Goal: Task Accomplishment & Management: Use online tool/utility

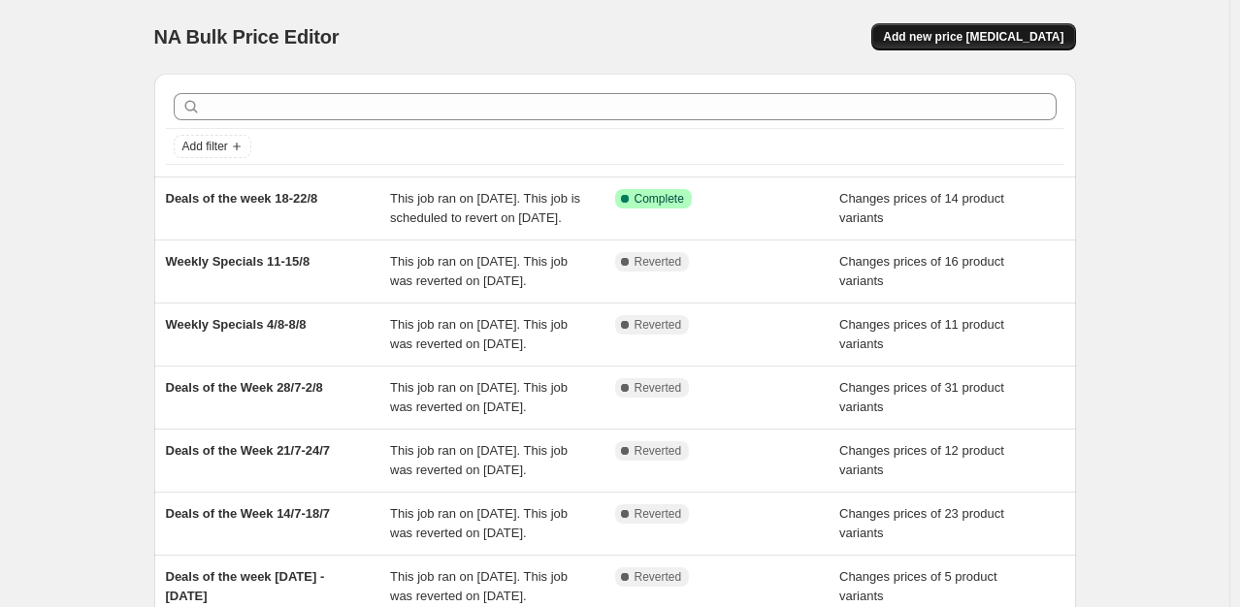
click at [1020, 44] on span "Add new price [MEDICAL_DATA]" at bounding box center [973, 37] width 180 height 16
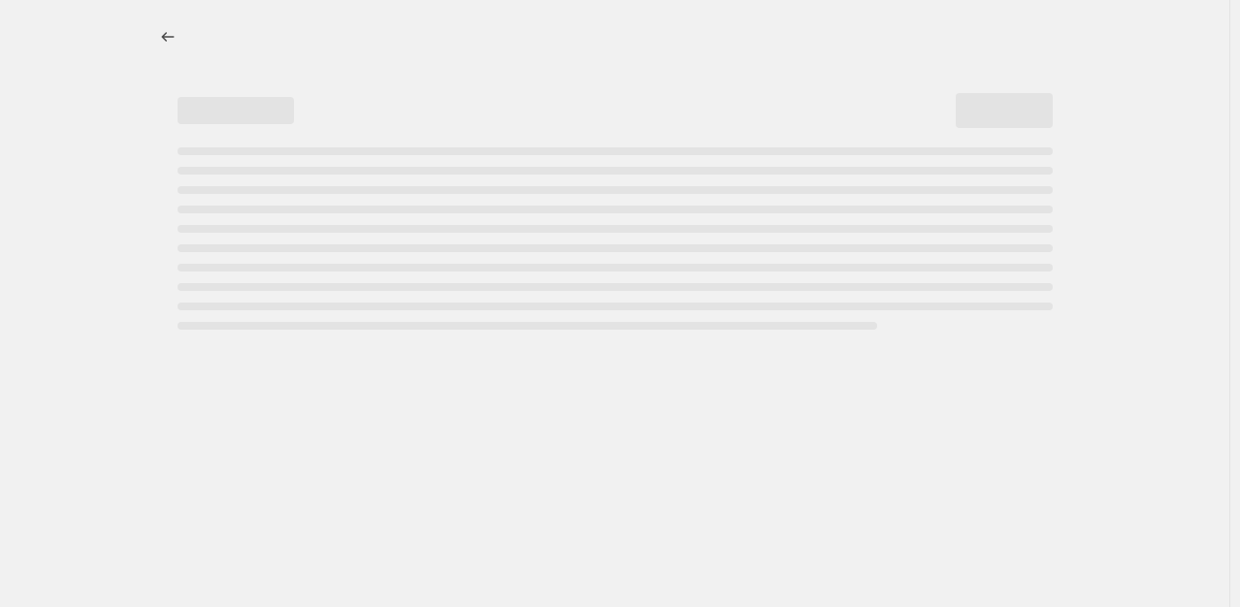
select select "percentage"
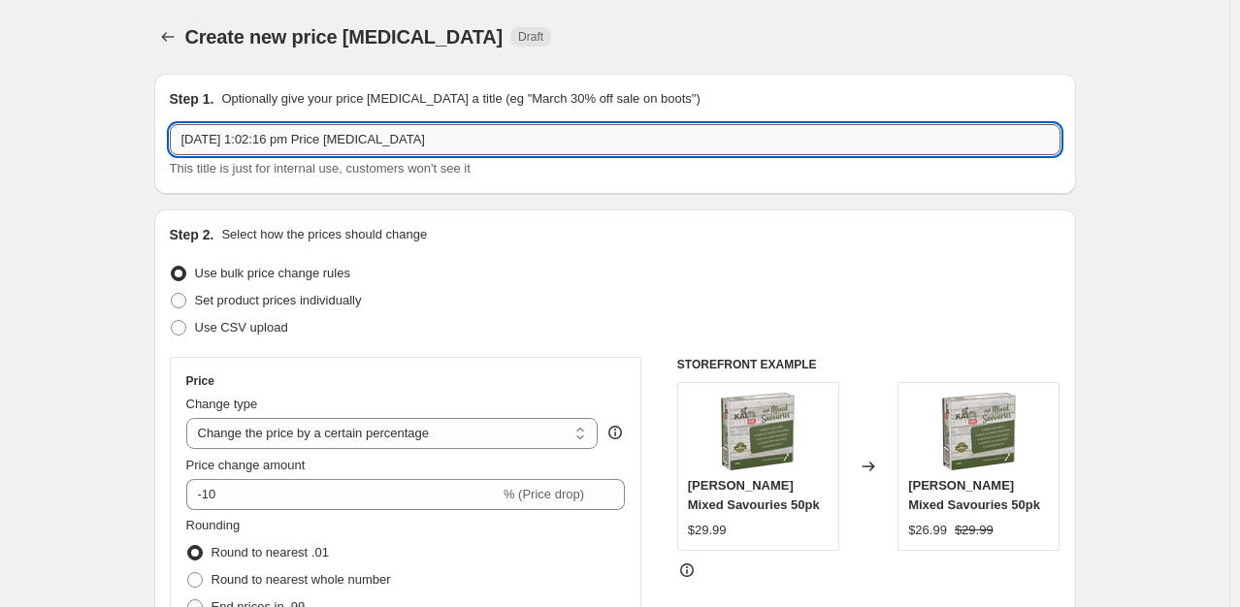
click at [461, 143] on input "20 Aug 2025, 1:02:16 pm Price change job" at bounding box center [615, 139] width 891 height 31
click at [312, 139] on input "Deals of the week 18-22/8" at bounding box center [615, 139] width 891 height 31
drag, startPoint x: 318, startPoint y: 141, endPoint x: 287, endPoint y: 142, distance: 31.1
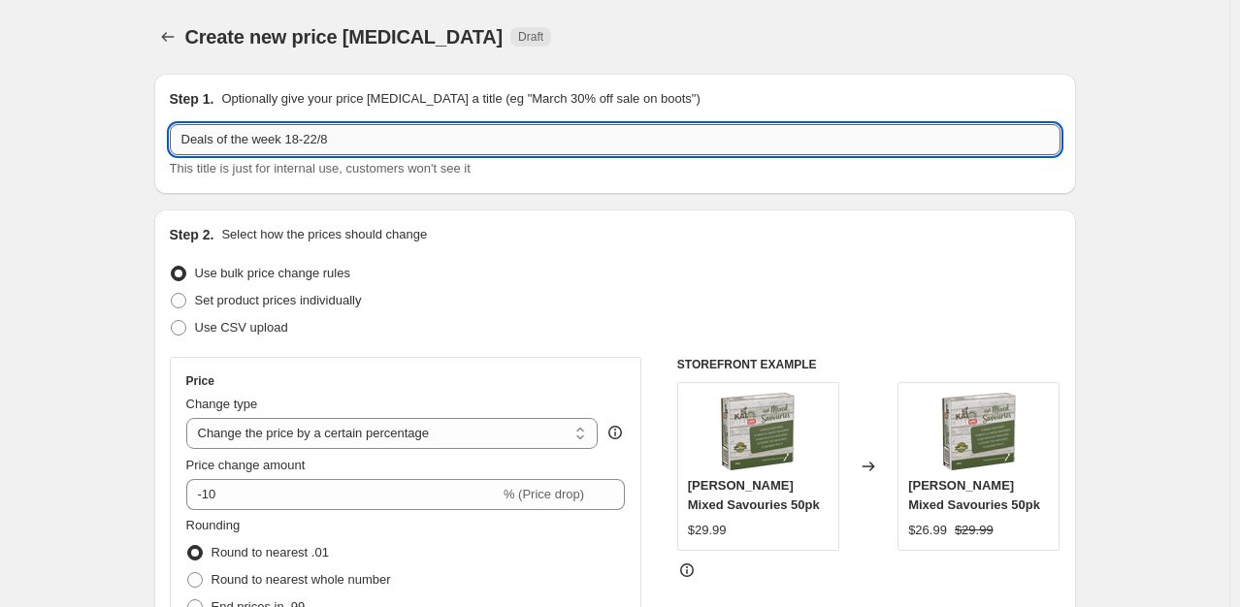
click at [287, 142] on input "Deals of the week 18-22/8" at bounding box center [615, 139] width 891 height 31
type input "Deals of the week 25-29/8"
click at [268, 297] on span "Set product prices individually" at bounding box center [278, 300] width 167 height 15
click at [172, 294] on input "Set product prices individually" at bounding box center [171, 293] width 1 height 1
radio input "true"
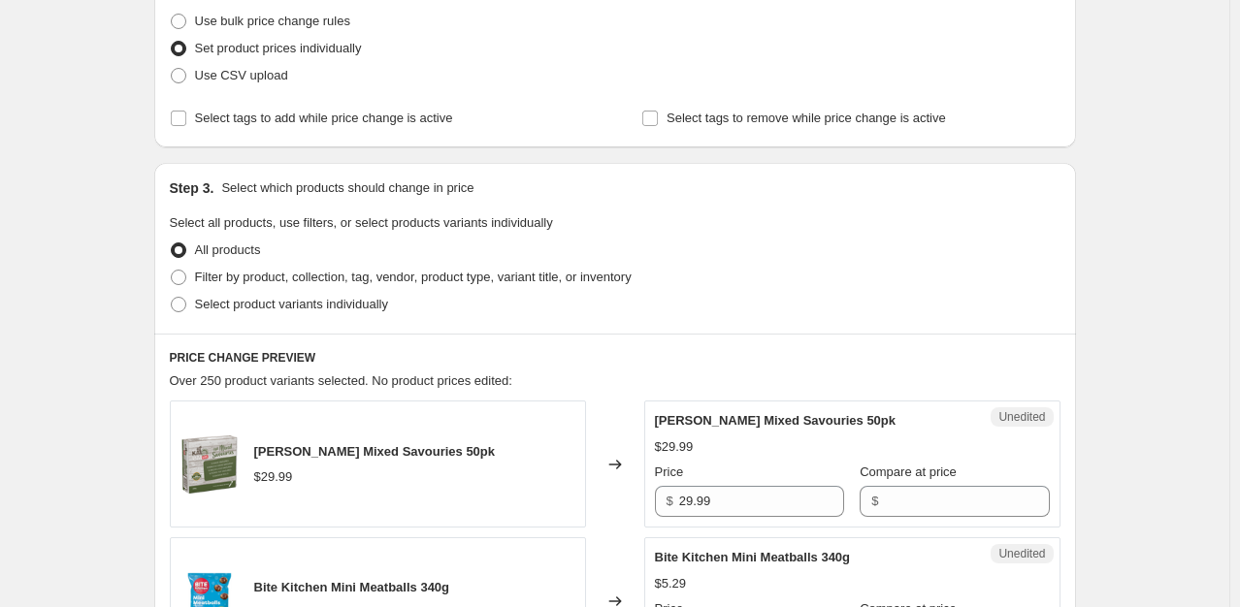
scroll to position [248, 0]
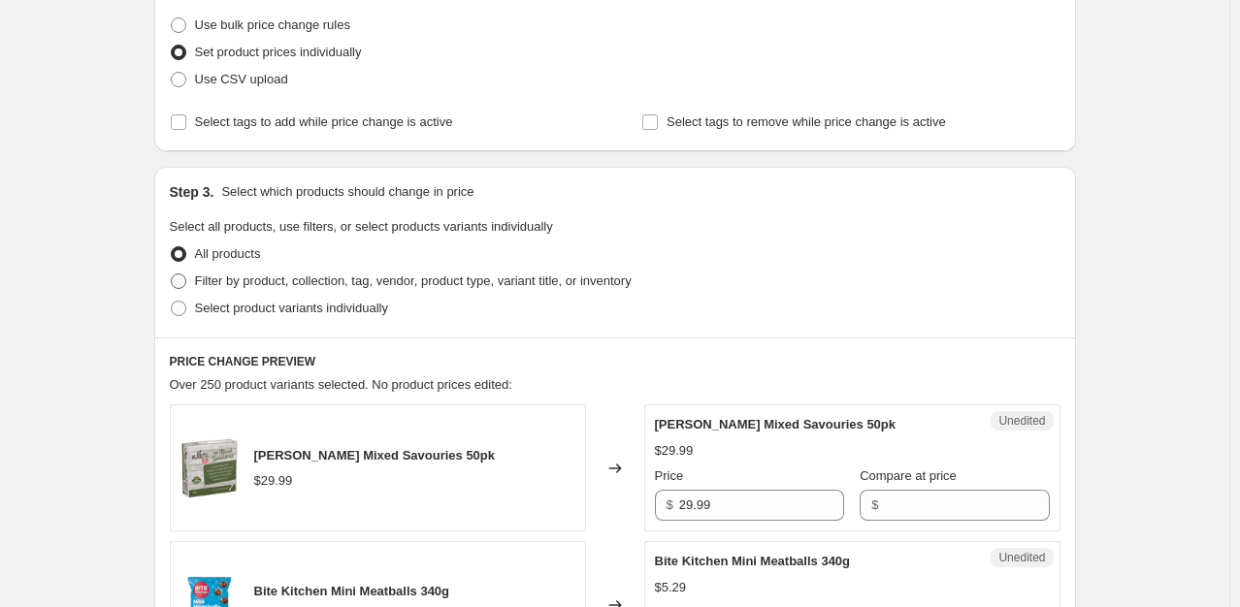
click at [428, 285] on span "Filter by product, collection, tag, vendor, product type, variant title, or inv…" at bounding box center [413, 281] width 437 height 15
click at [172, 275] on input "Filter by product, collection, tag, vendor, product type, variant title, or inv…" at bounding box center [171, 274] width 1 height 1
radio input "true"
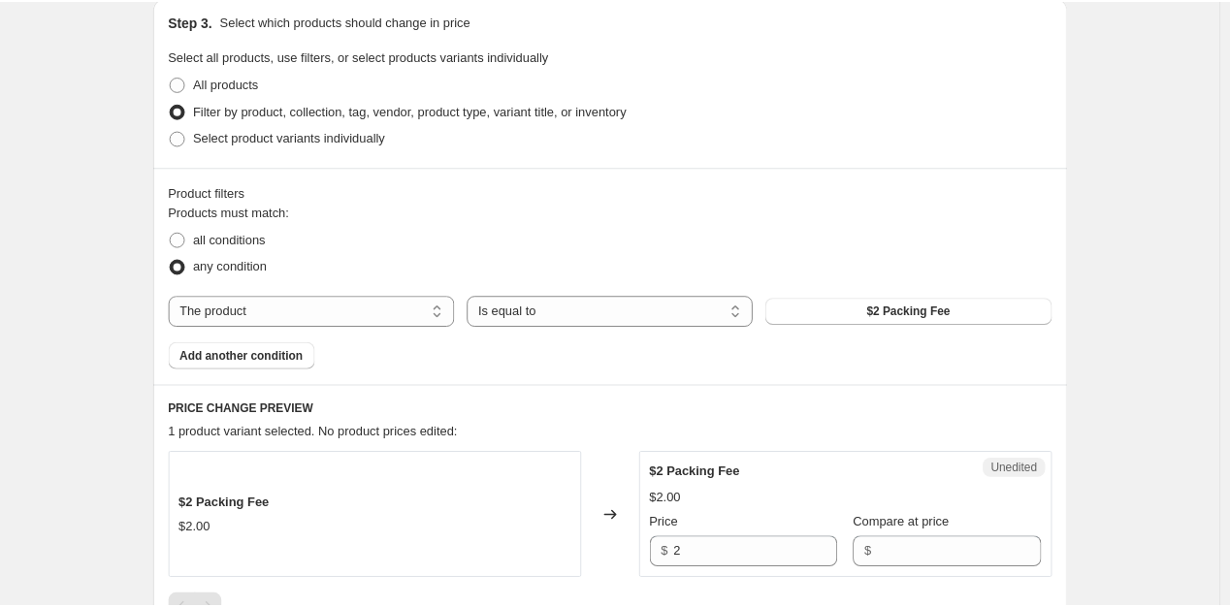
scroll to position [421, 0]
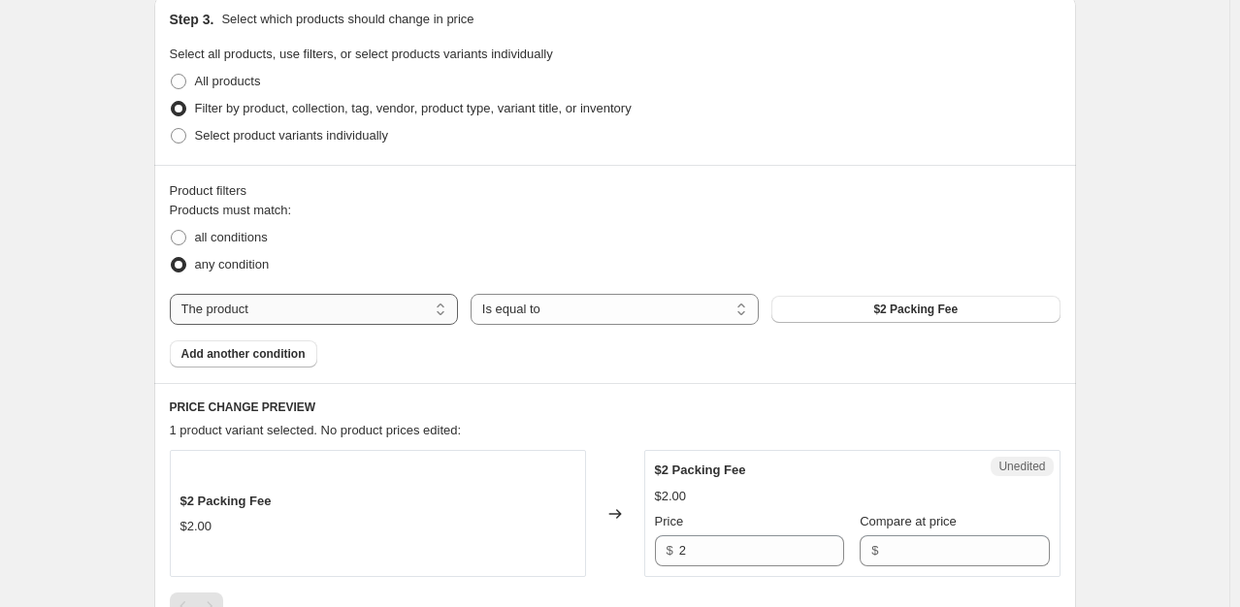
click at [447, 312] on select "The product The product's collection The product's tag The product's vendor The…" at bounding box center [314, 309] width 288 height 31
select select "collection"
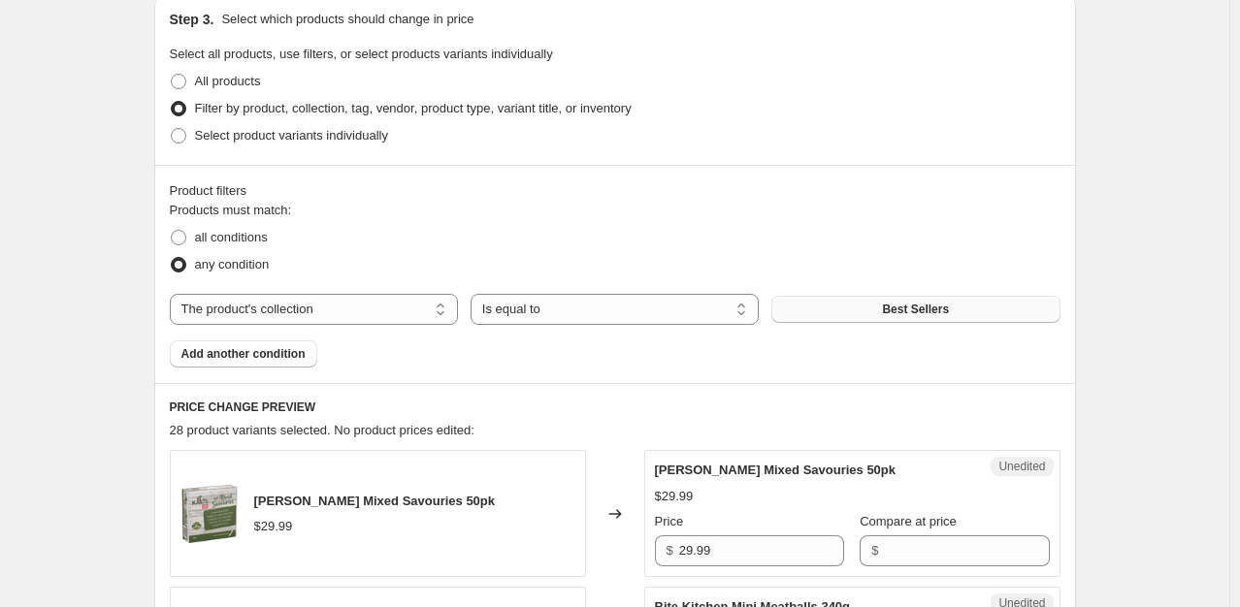
click at [886, 313] on button "Best Sellers" at bounding box center [915, 309] width 288 height 27
click at [915, 309] on span "Best Sellers" at bounding box center [915, 310] width 67 height 16
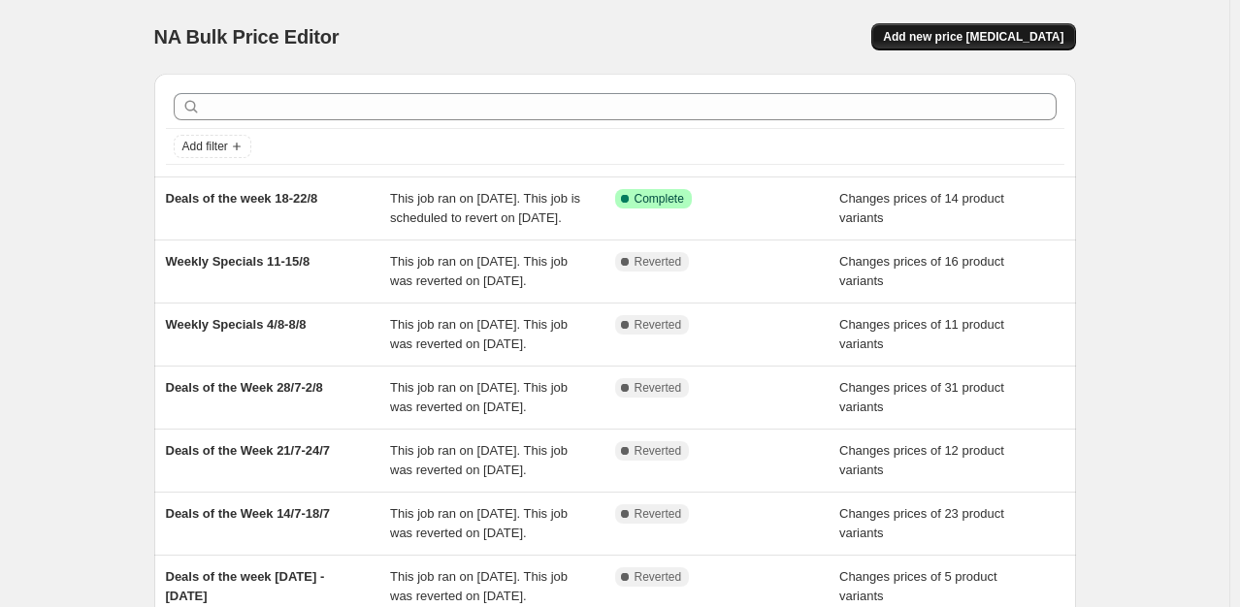
click at [1044, 37] on span "Add new price [MEDICAL_DATA]" at bounding box center [973, 37] width 180 height 16
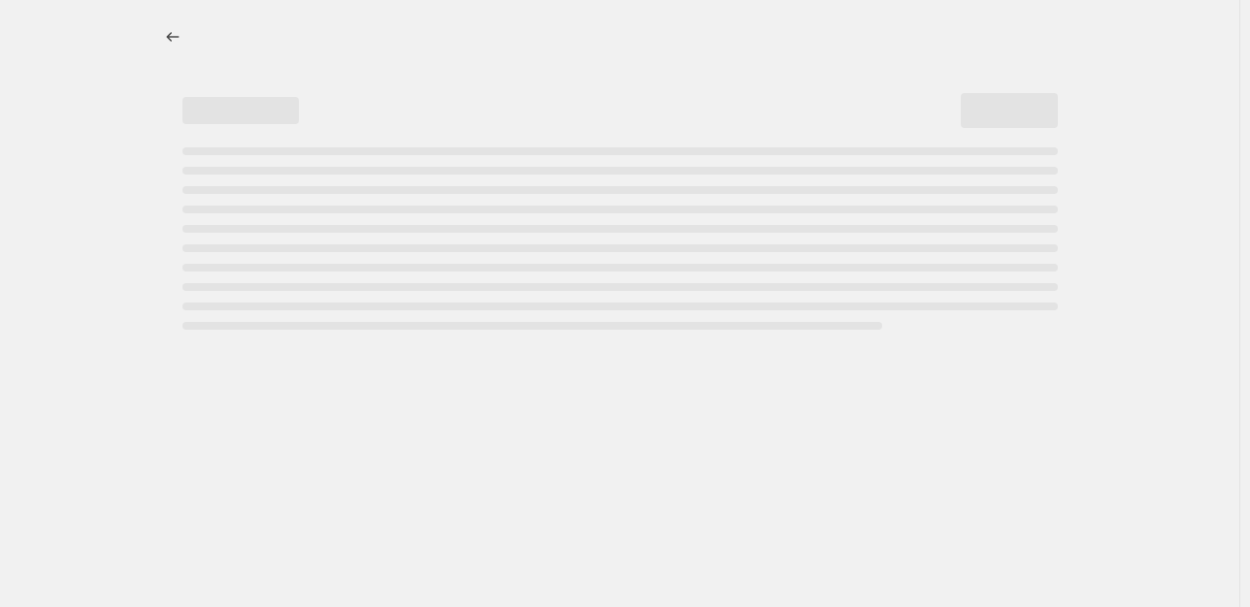
select select "percentage"
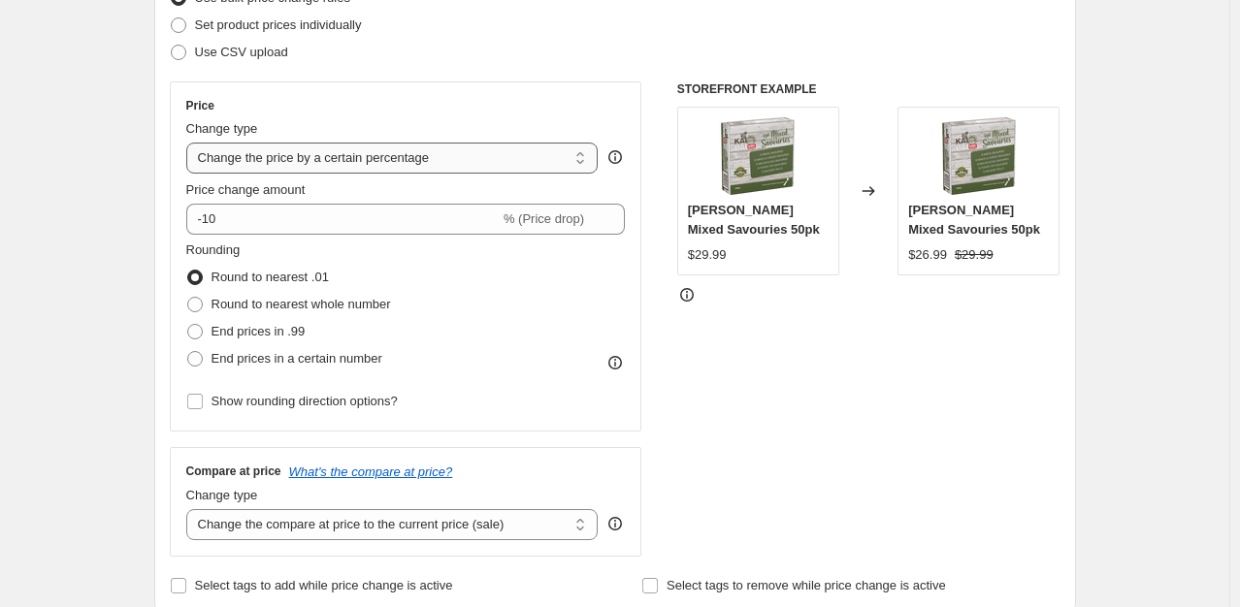
scroll to position [202, 0]
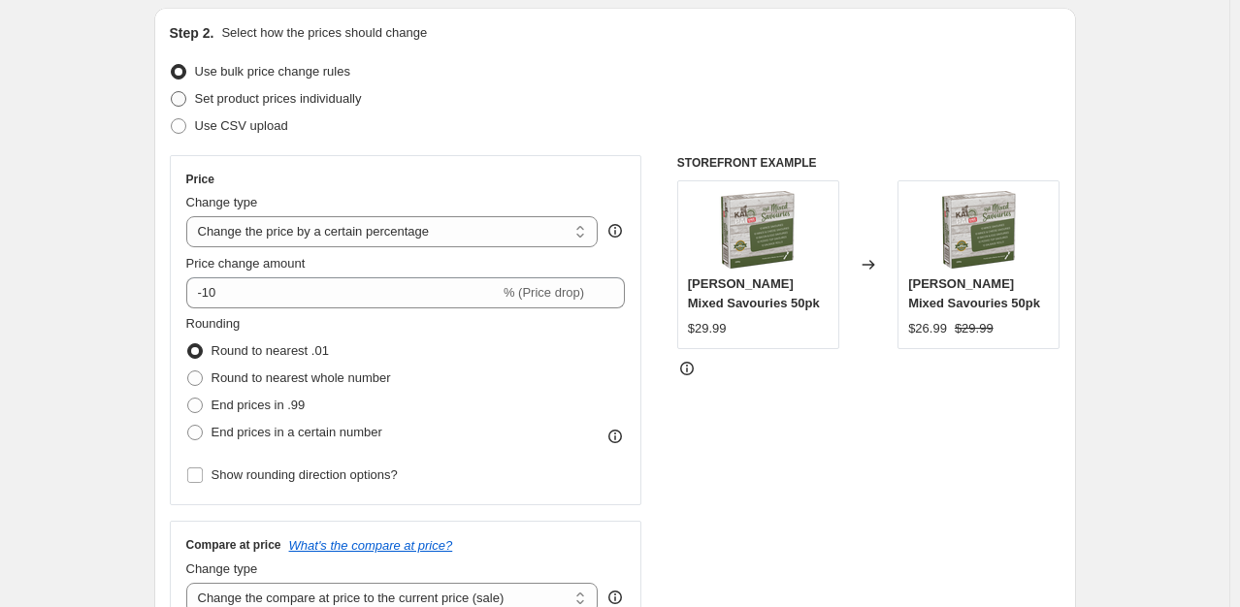
click at [183, 99] on span at bounding box center [179, 99] width 16 height 16
click at [172, 92] on input "Set product prices individually" at bounding box center [171, 91] width 1 height 1
radio input "true"
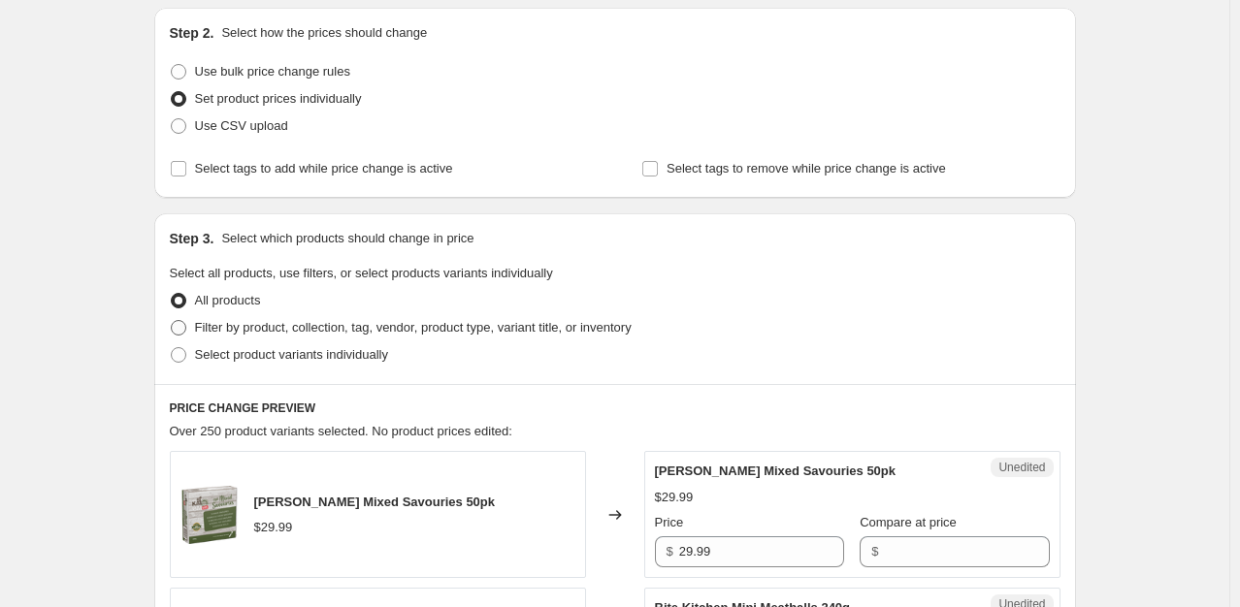
click at [186, 328] on span at bounding box center [179, 328] width 16 height 16
click at [172, 321] on input "Filter by product, collection, tag, vendor, product type, variant title, or inv…" at bounding box center [171, 320] width 1 height 1
radio input "true"
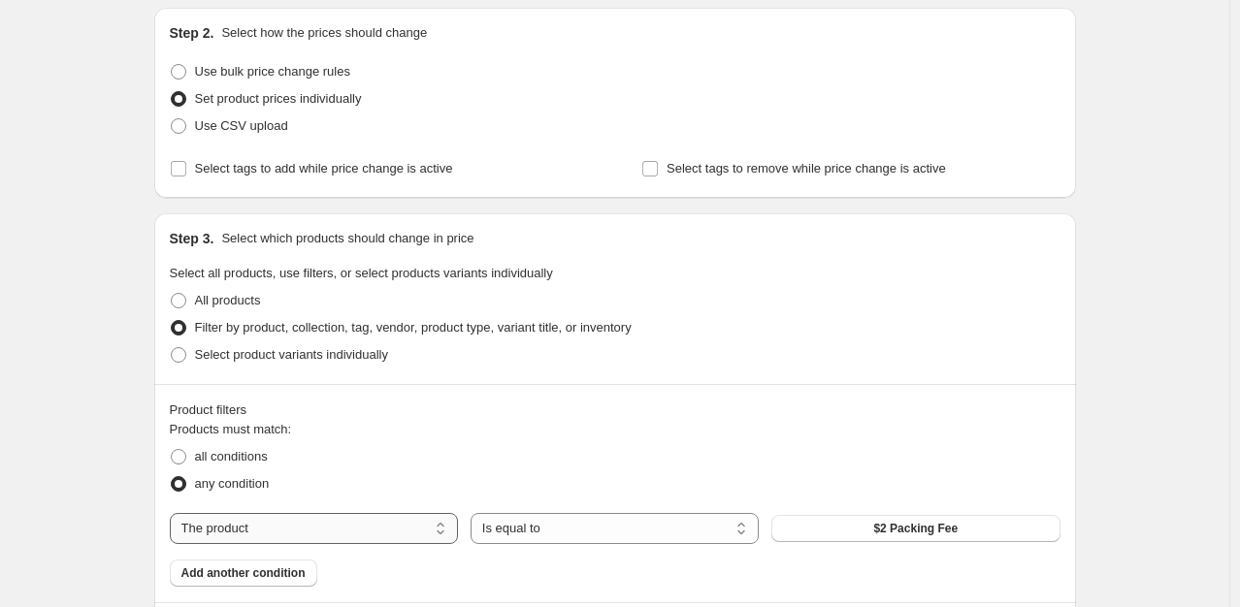
click at [440, 535] on select "The product The product's collection The product's tag The product's vendor The…" at bounding box center [314, 528] width 288 height 31
select select "collection"
click at [948, 530] on span "Best Sellers" at bounding box center [915, 529] width 67 height 16
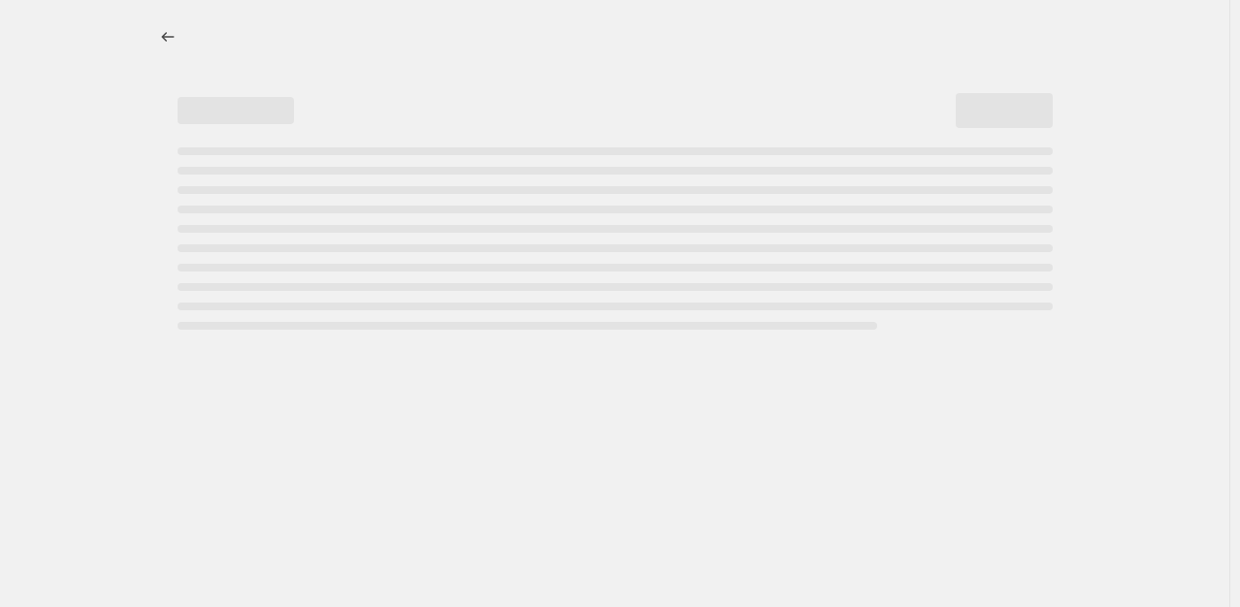
select select "percentage"
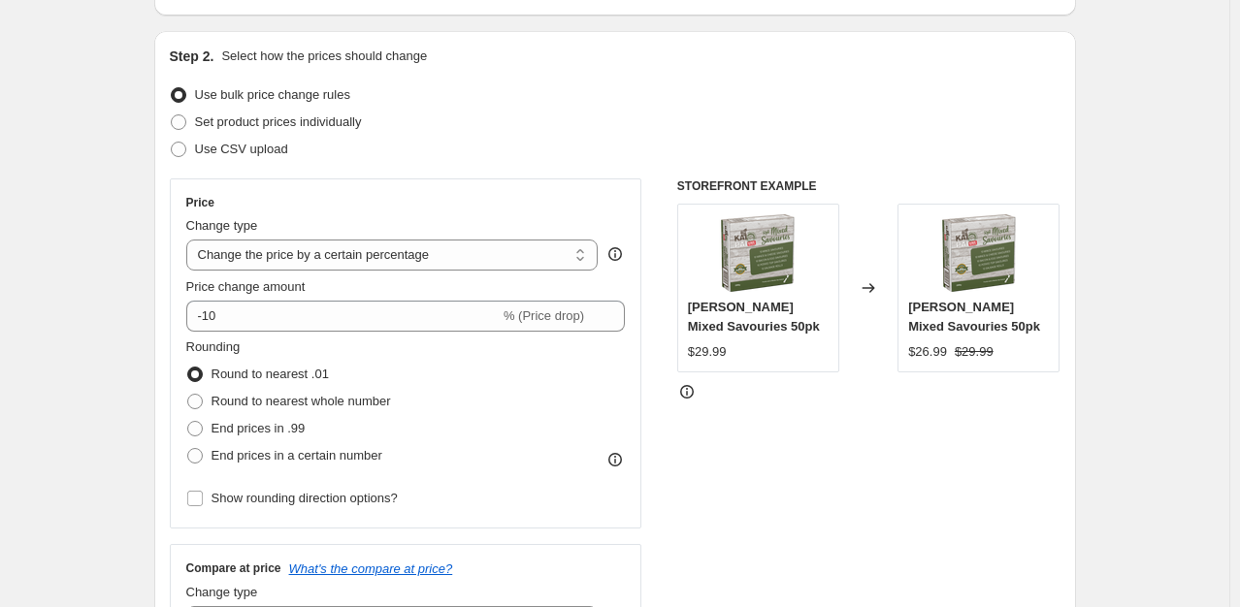
scroll to position [175, 0]
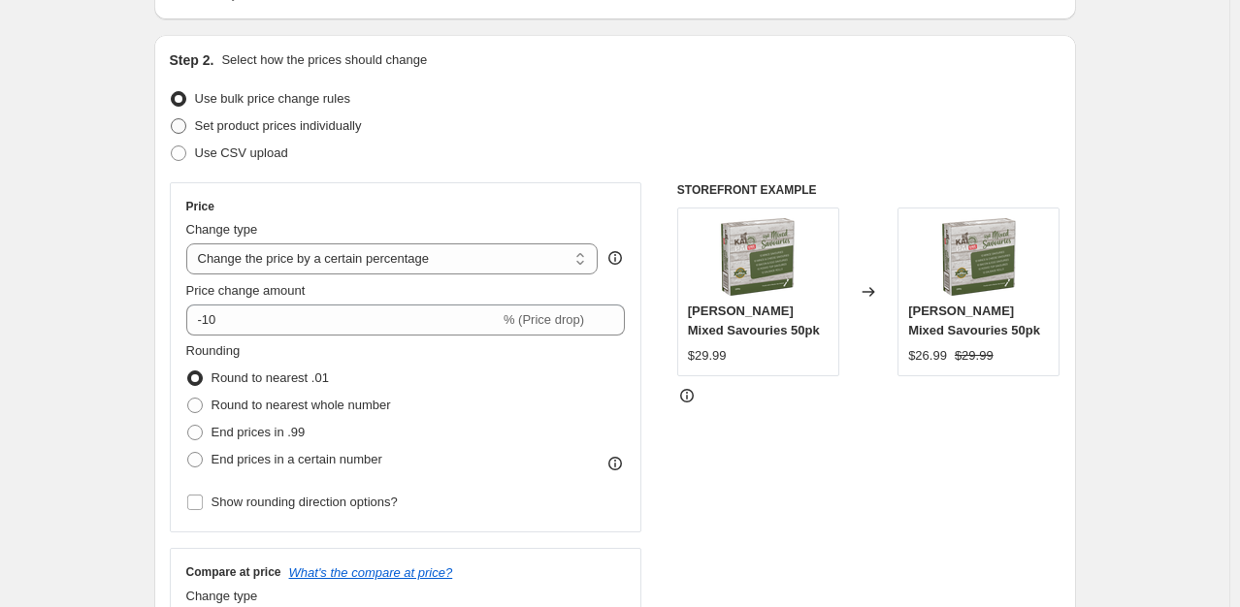
click at [226, 122] on span "Set product prices individually" at bounding box center [278, 125] width 167 height 15
click at [172, 119] on input "Set product prices individually" at bounding box center [171, 118] width 1 height 1
radio input "true"
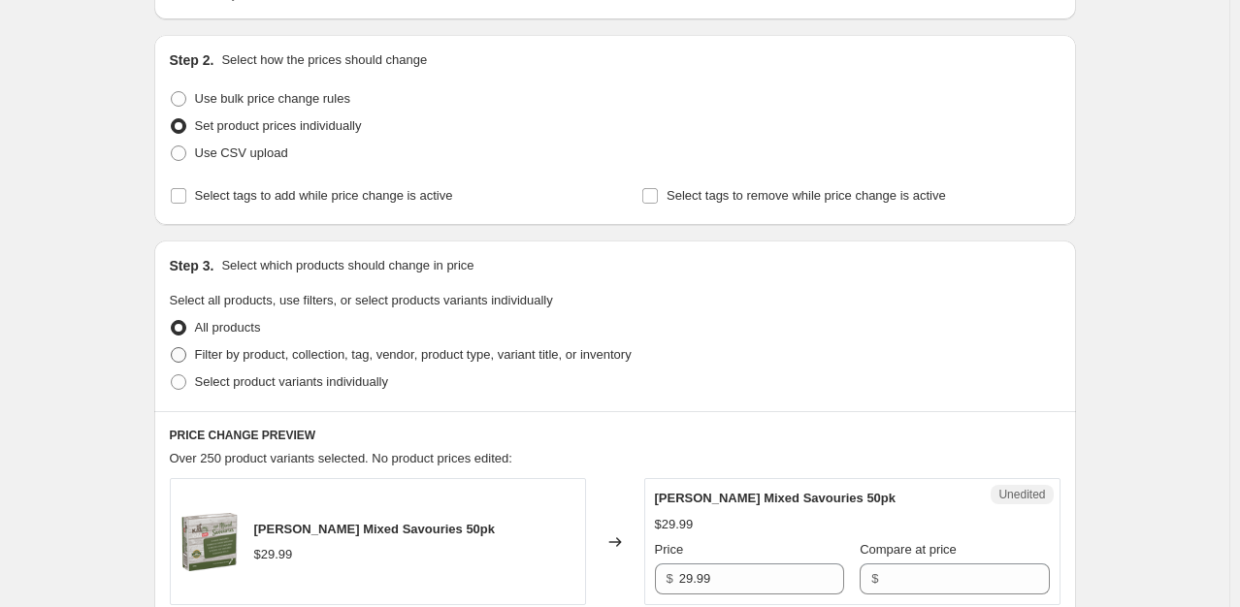
click at [201, 357] on span "Filter by product, collection, tag, vendor, product type, variant title, or inv…" at bounding box center [413, 354] width 437 height 15
click at [172, 348] on input "Filter by product, collection, tag, vendor, product type, variant title, or inv…" at bounding box center [171, 347] width 1 height 1
radio input "true"
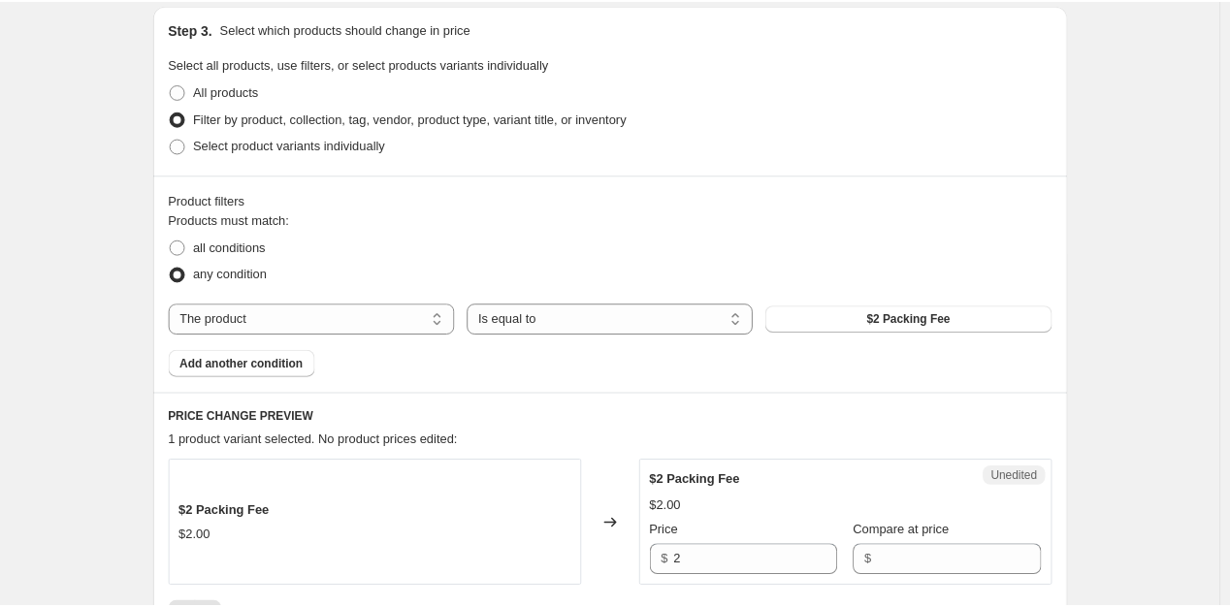
scroll to position [411, 0]
click at [448, 333] on select "The product The product's collection The product's tag The product's vendor The…" at bounding box center [314, 319] width 288 height 31
select select "collection"
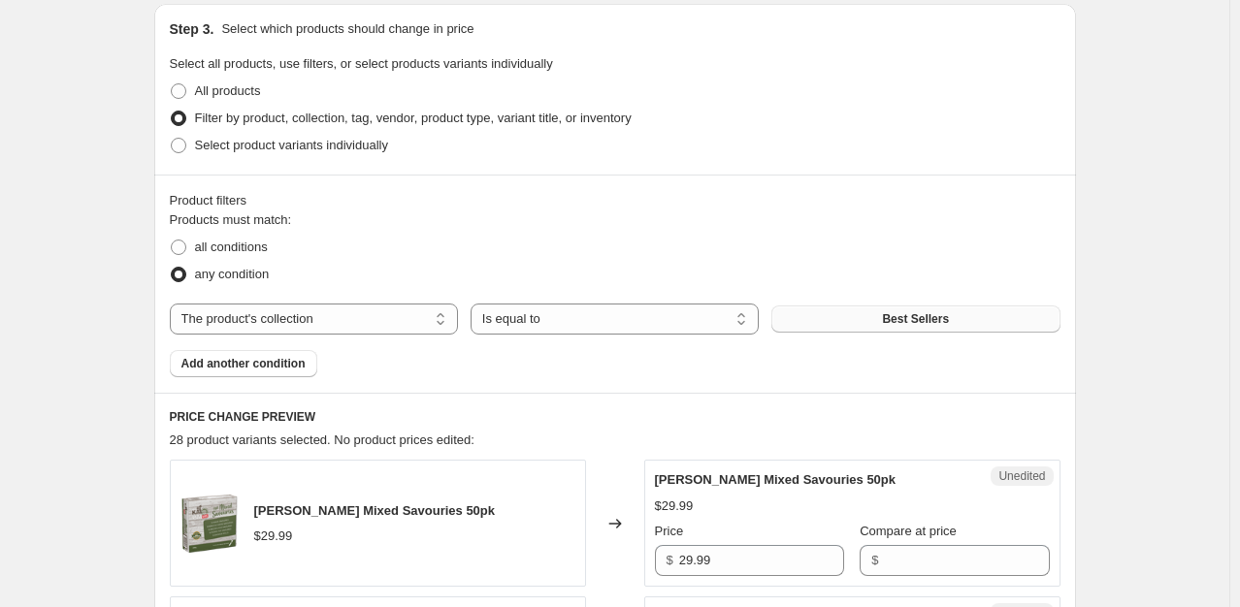
click at [883, 316] on button "Best Sellers" at bounding box center [915, 319] width 288 height 27
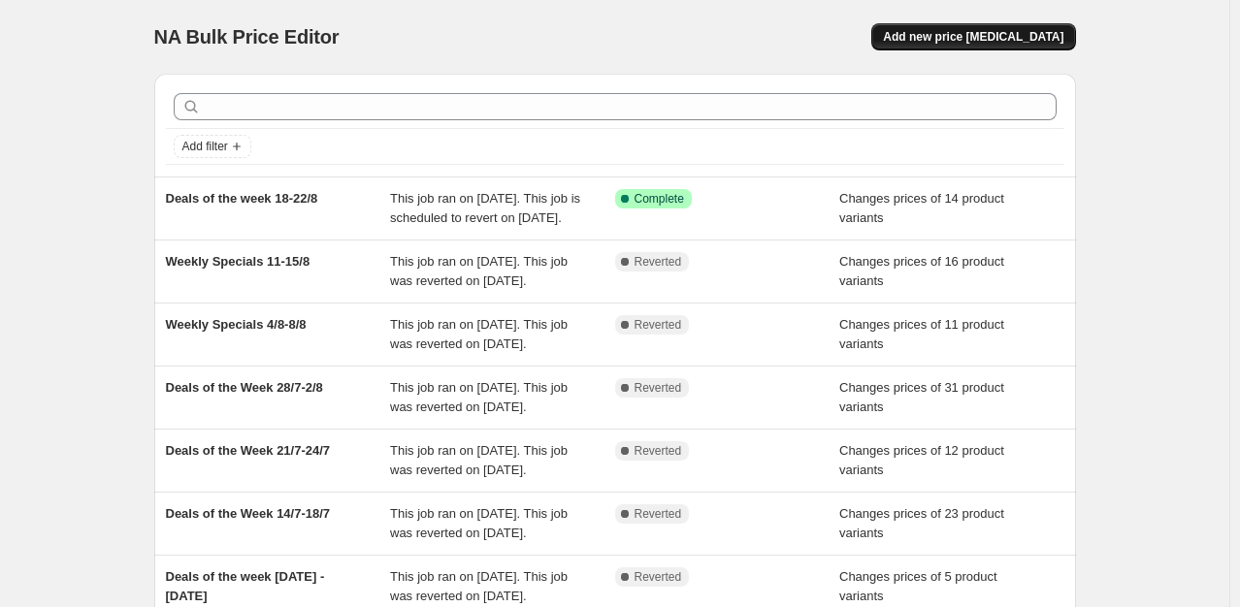
click at [982, 49] on button "Add new price [MEDICAL_DATA]" at bounding box center [973, 36] width 204 height 27
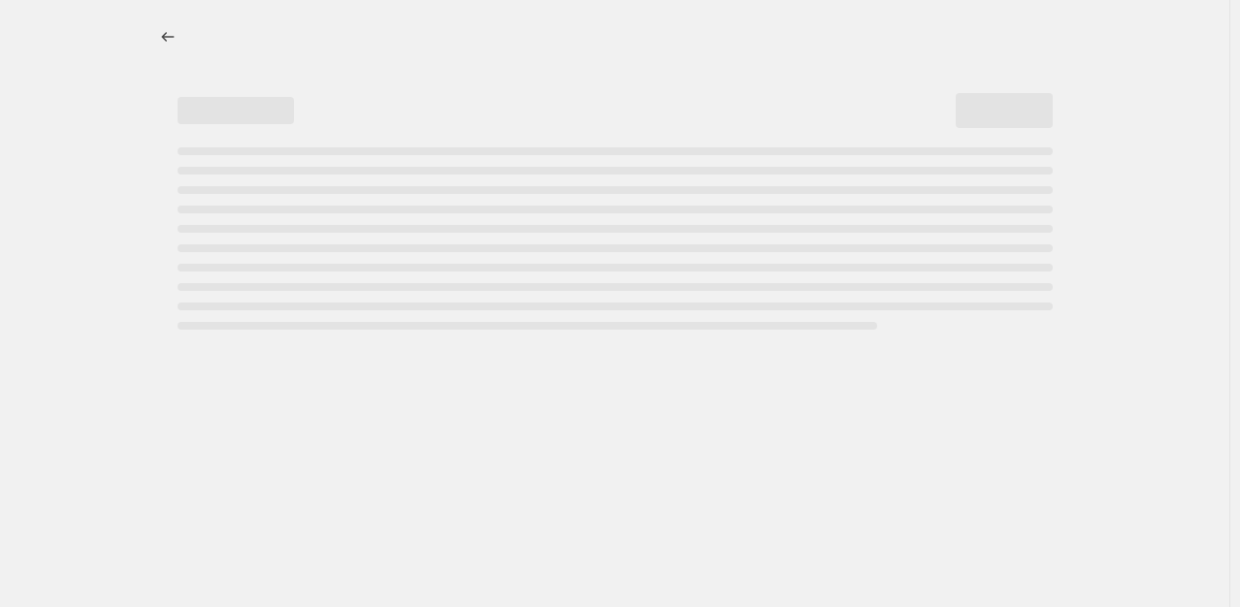
select select "percentage"
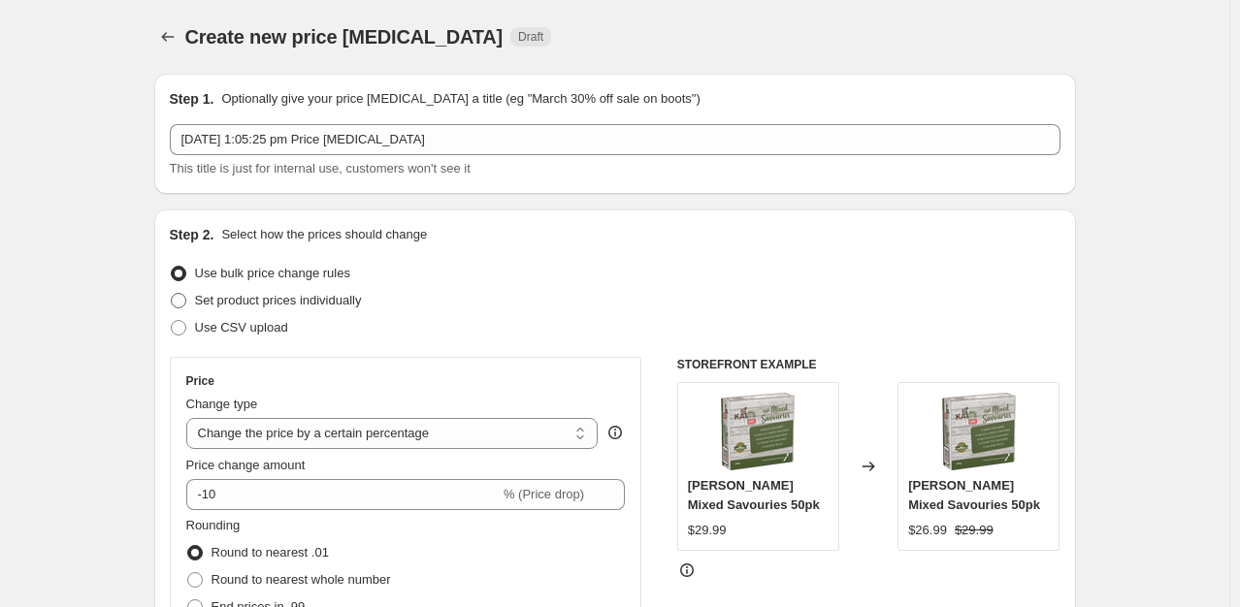
click at [181, 296] on span at bounding box center [179, 301] width 16 height 16
click at [172, 294] on input "Set product prices individually" at bounding box center [171, 293] width 1 height 1
radio input "true"
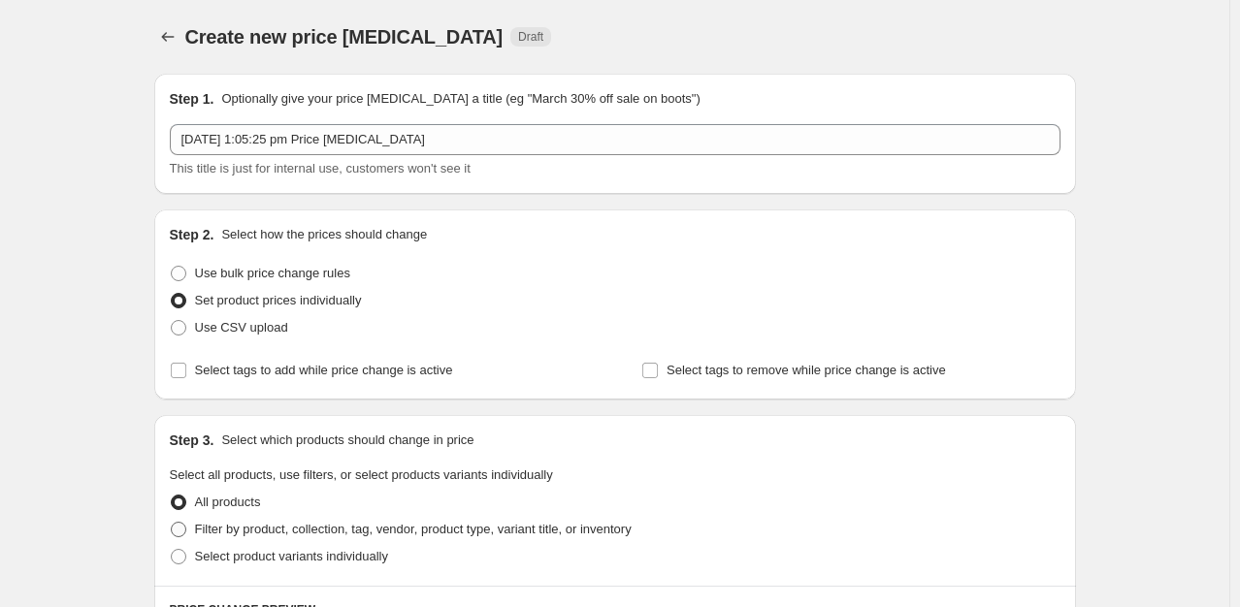
click at [186, 528] on span at bounding box center [179, 530] width 16 height 16
click at [172, 523] on input "Filter by product, collection, tag, vendor, product type, variant title, or inv…" at bounding box center [171, 522] width 1 height 1
radio input "true"
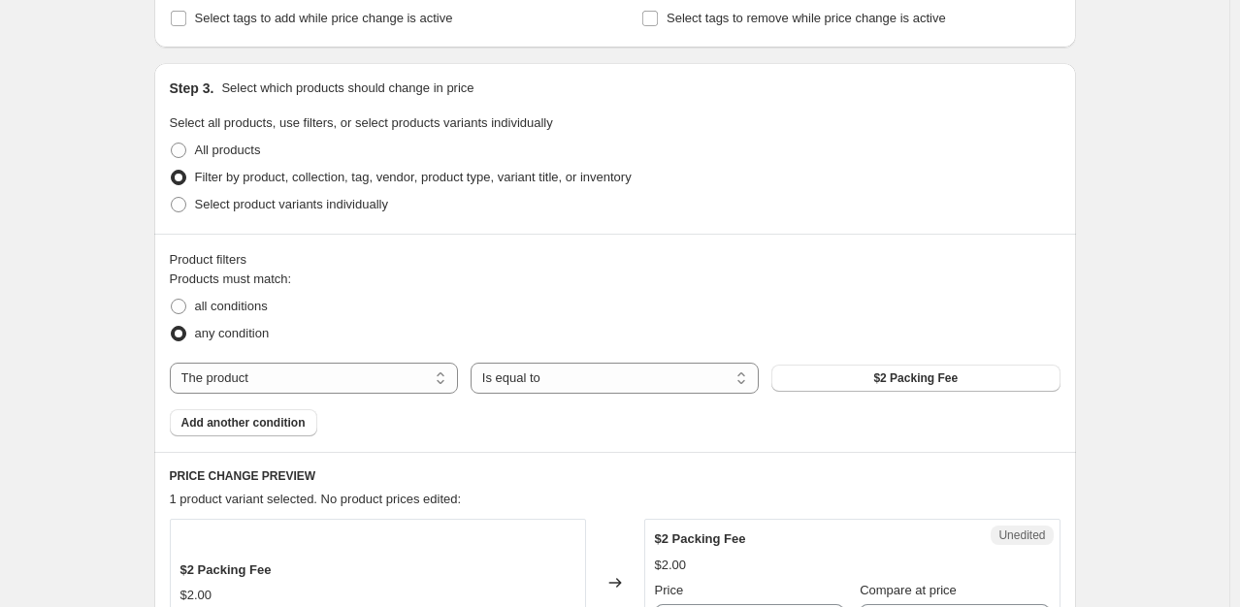
scroll to position [379, 0]
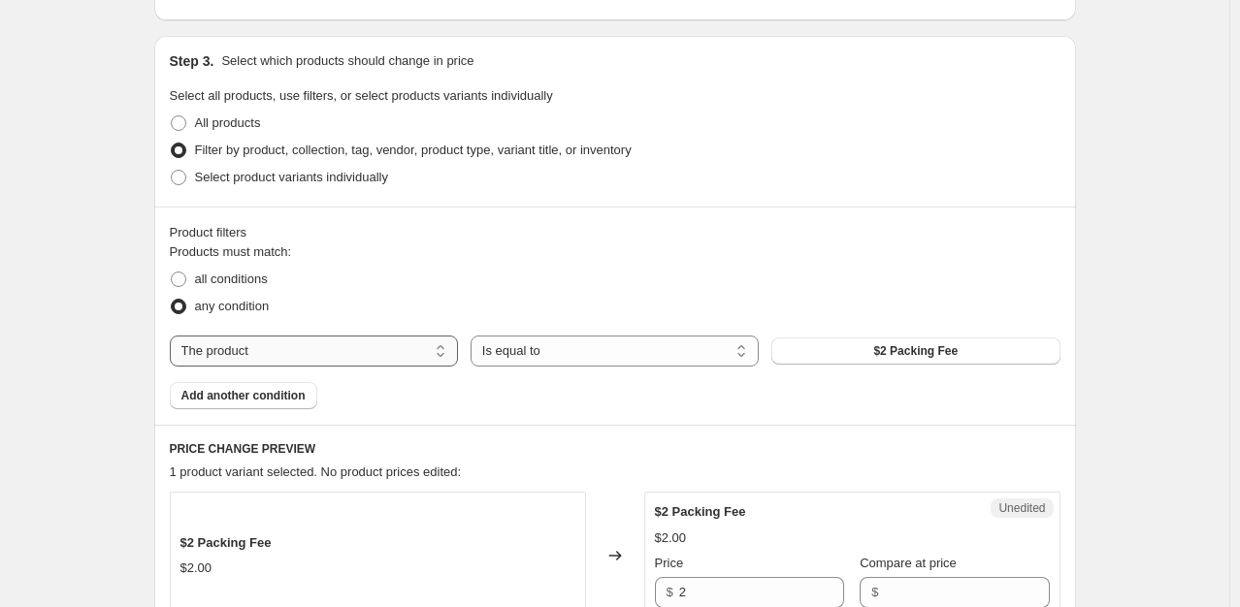
click at [442, 355] on select "The product The product's collection The product's tag The product's vendor The…" at bounding box center [314, 351] width 288 height 31
select select "collection"
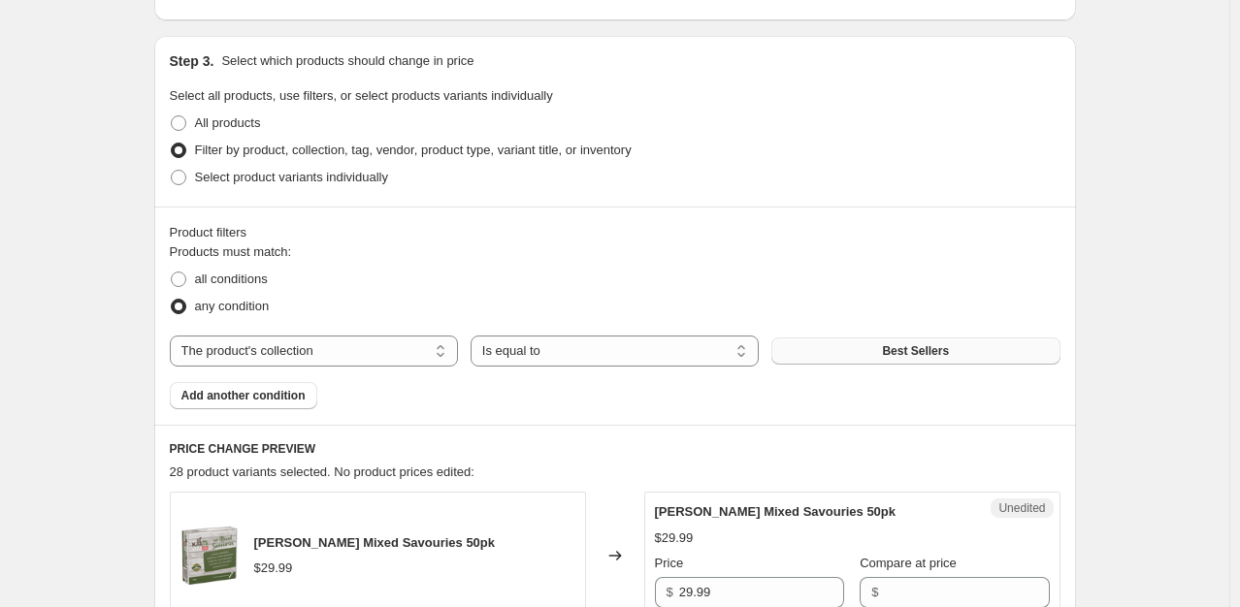
click at [883, 355] on button "Best Sellers" at bounding box center [915, 351] width 288 height 27
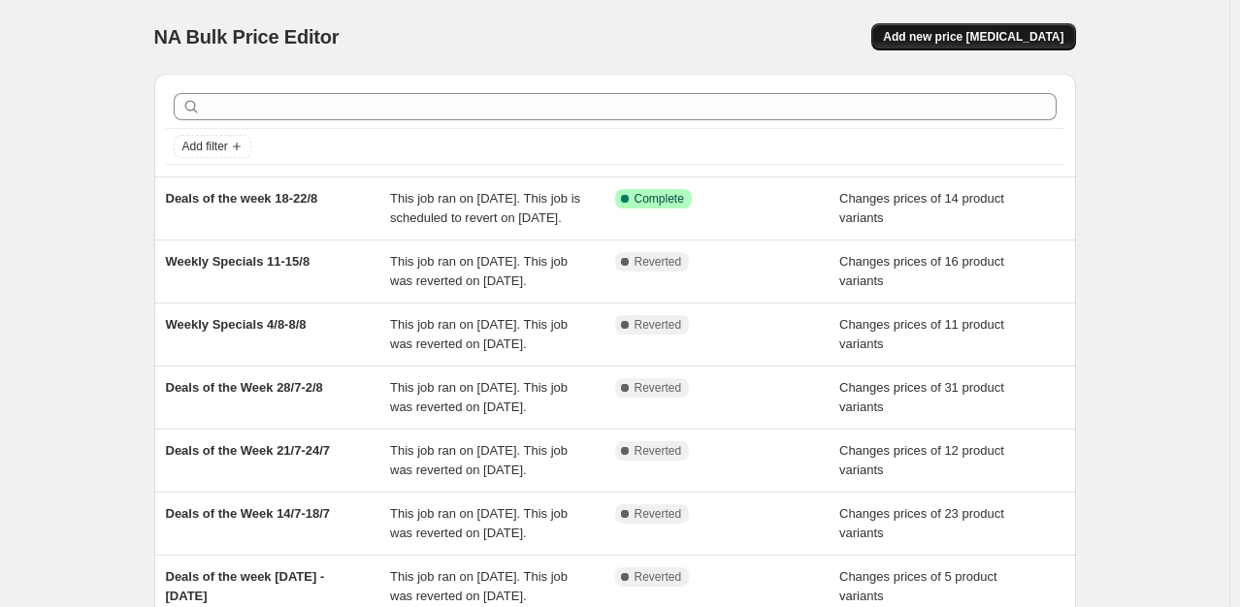
click at [975, 38] on span "Add new price [MEDICAL_DATA]" at bounding box center [973, 37] width 180 height 16
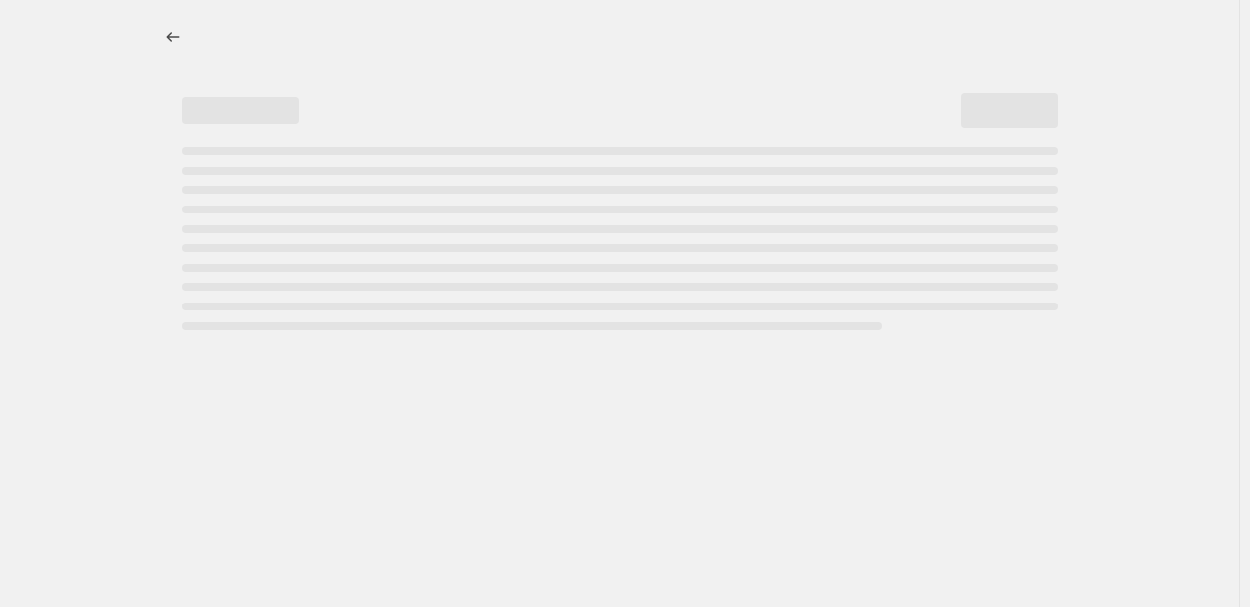
select select "percentage"
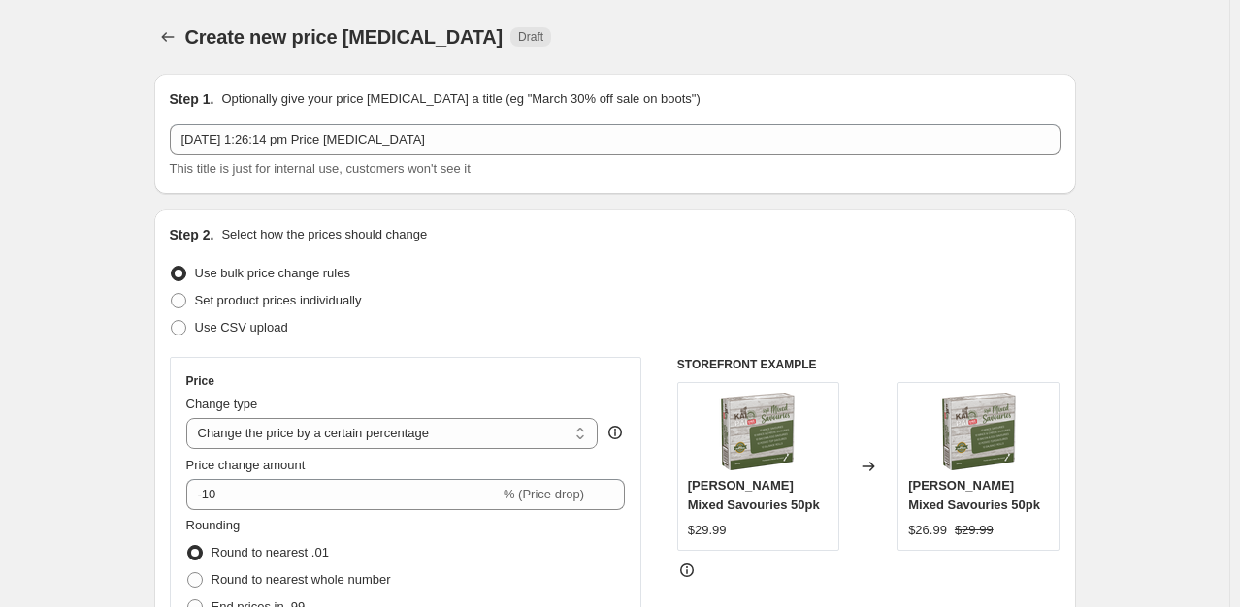
scroll to position [124, 0]
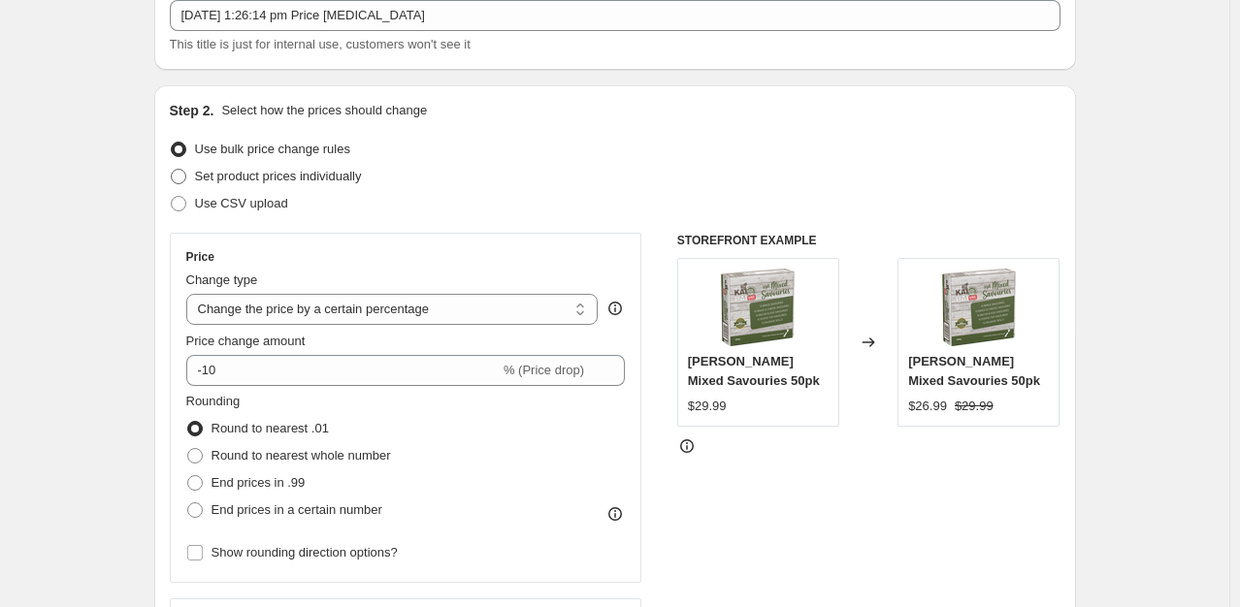
click at [340, 177] on span "Set product prices individually" at bounding box center [278, 176] width 167 height 15
click at [172, 170] on input "Set product prices individually" at bounding box center [171, 169] width 1 height 1
radio input "true"
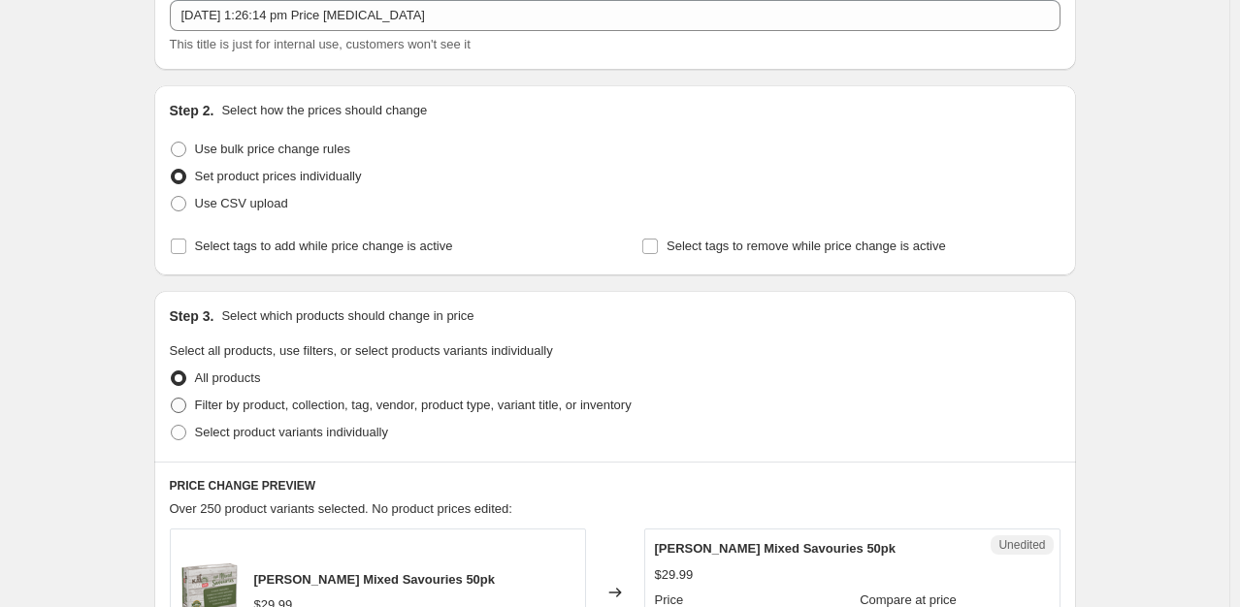
click at [208, 402] on span "Filter by product, collection, tag, vendor, product type, variant title, or inv…" at bounding box center [413, 405] width 437 height 15
click at [172, 399] on input "Filter by product, collection, tag, vendor, product type, variant title, or inv…" at bounding box center [171, 398] width 1 height 1
radio input "true"
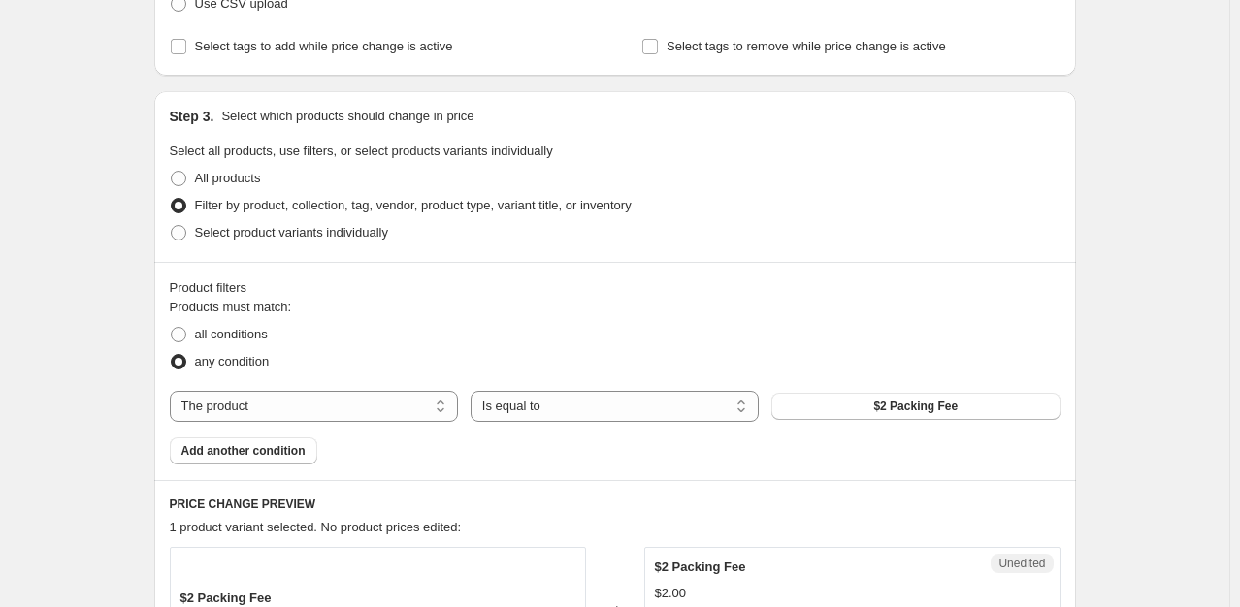
scroll to position [322, 0]
click at [441, 411] on select "The product The product's collection The product's tag The product's vendor The…" at bounding box center [314, 408] width 288 height 31
select select "collection"
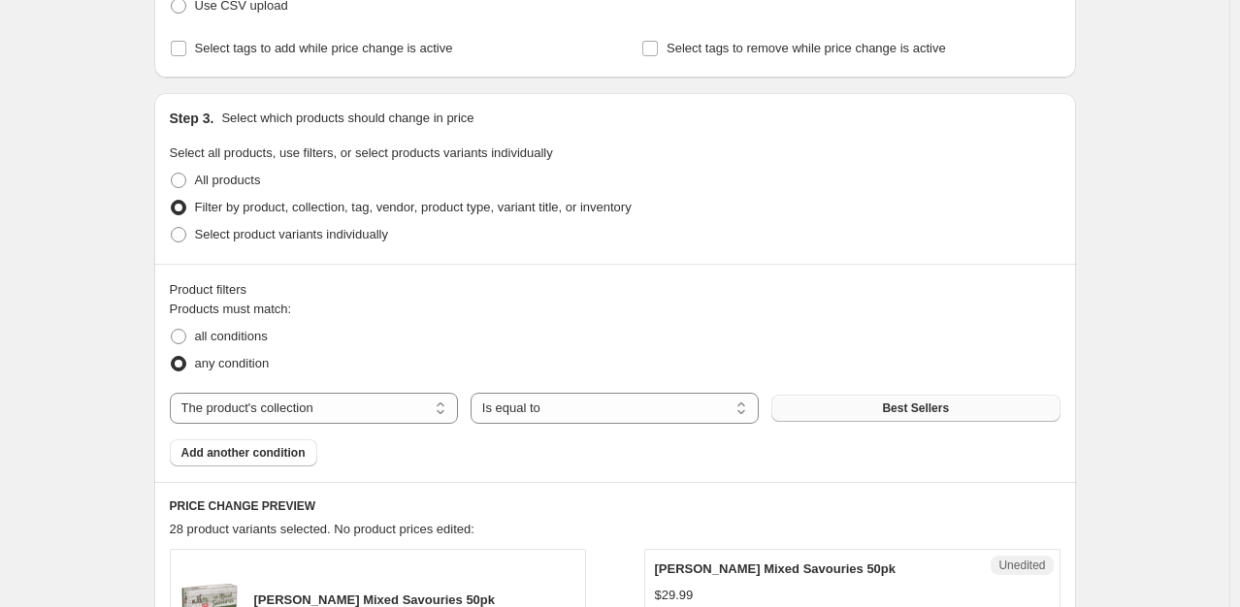
click at [862, 410] on button "Best Sellers" at bounding box center [915, 408] width 288 height 27
